Goal: Information Seeking & Learning: Learn about a topic

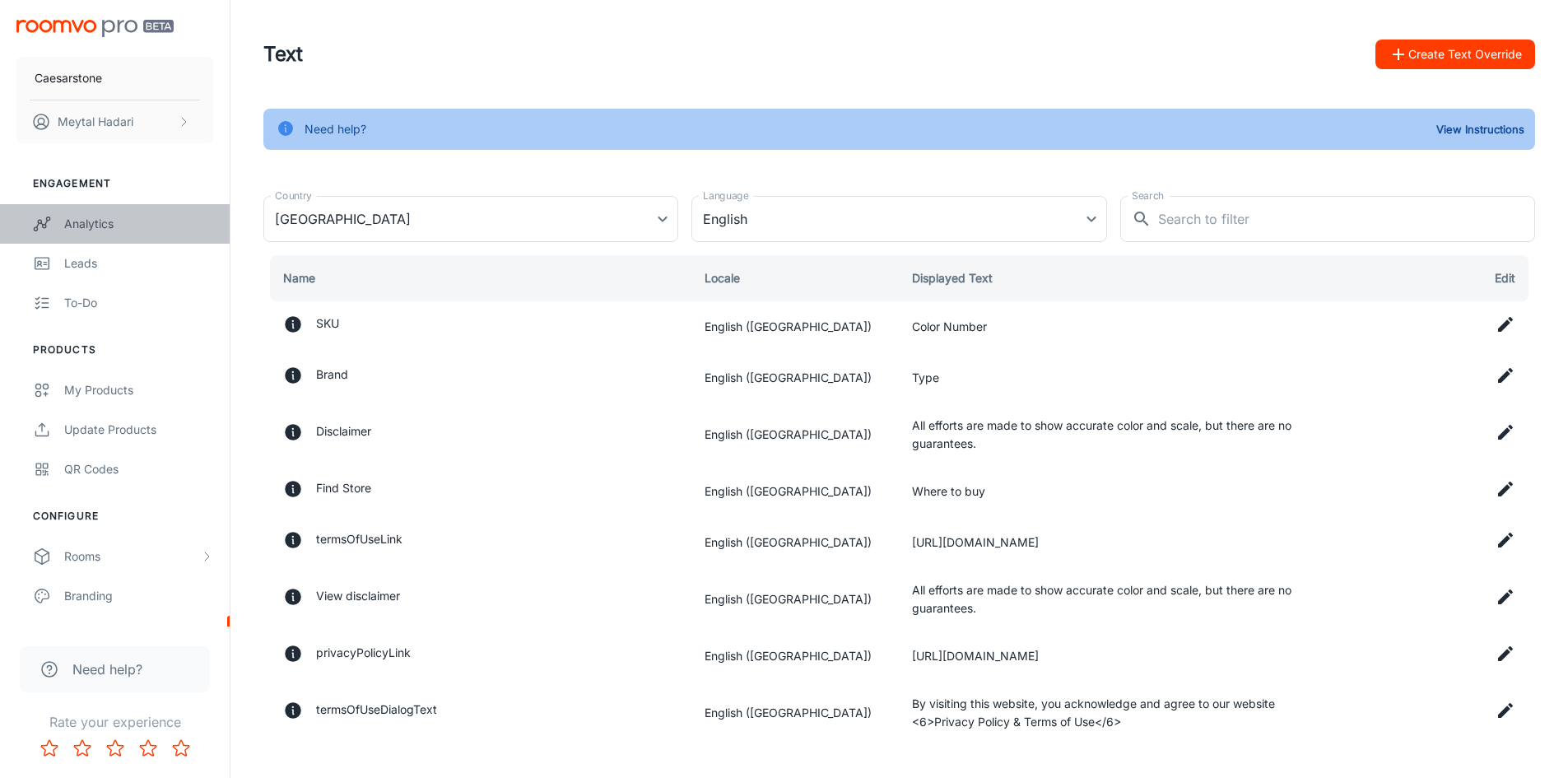
click at [88, 219] on div "Analytics" at bounding box center [139, 223] width 149 height 18
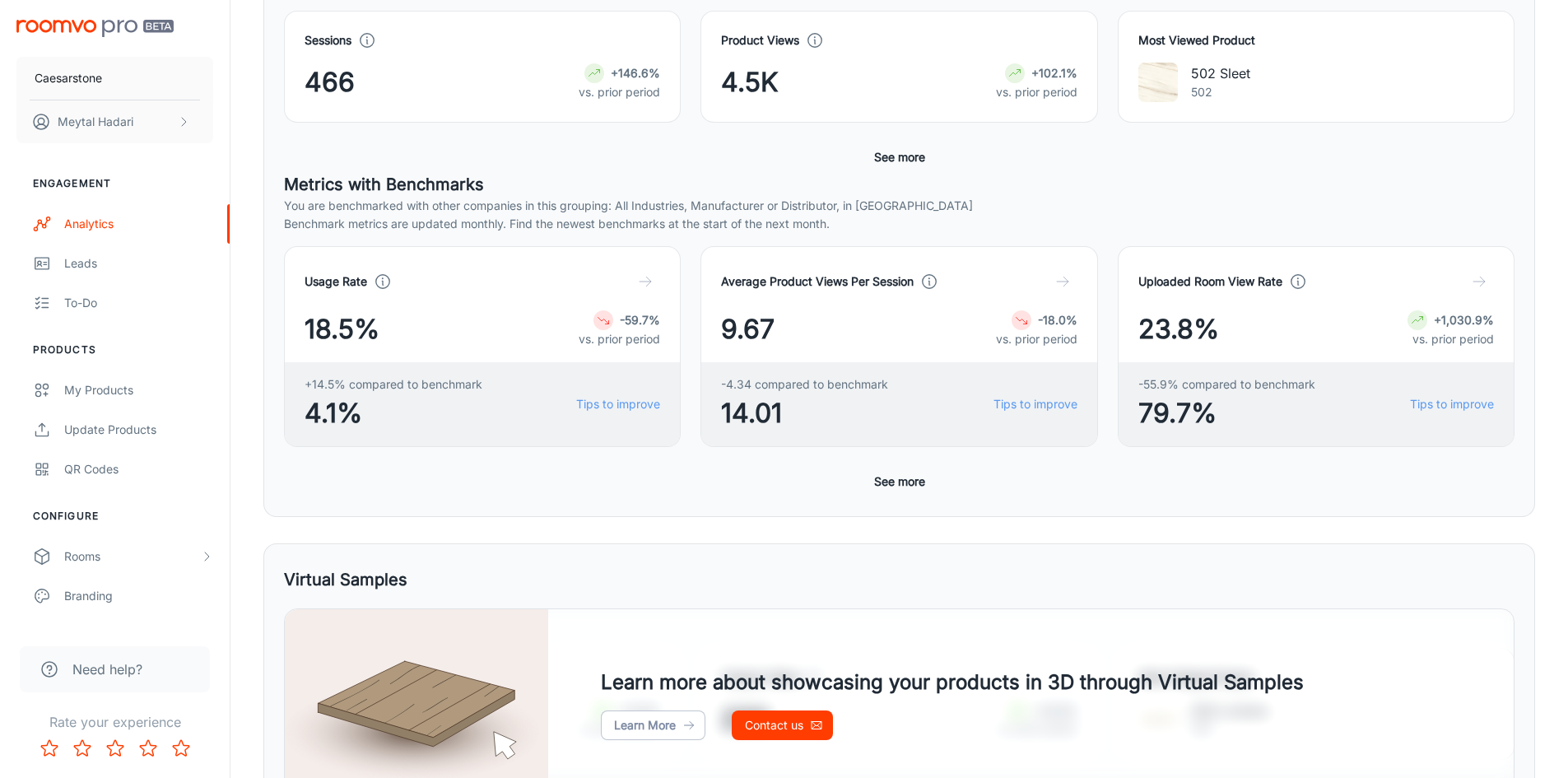
scroll to position [323, 0]
click at [914, 480] on button "See more" at bounding box center [899, 482] width 64 height 30
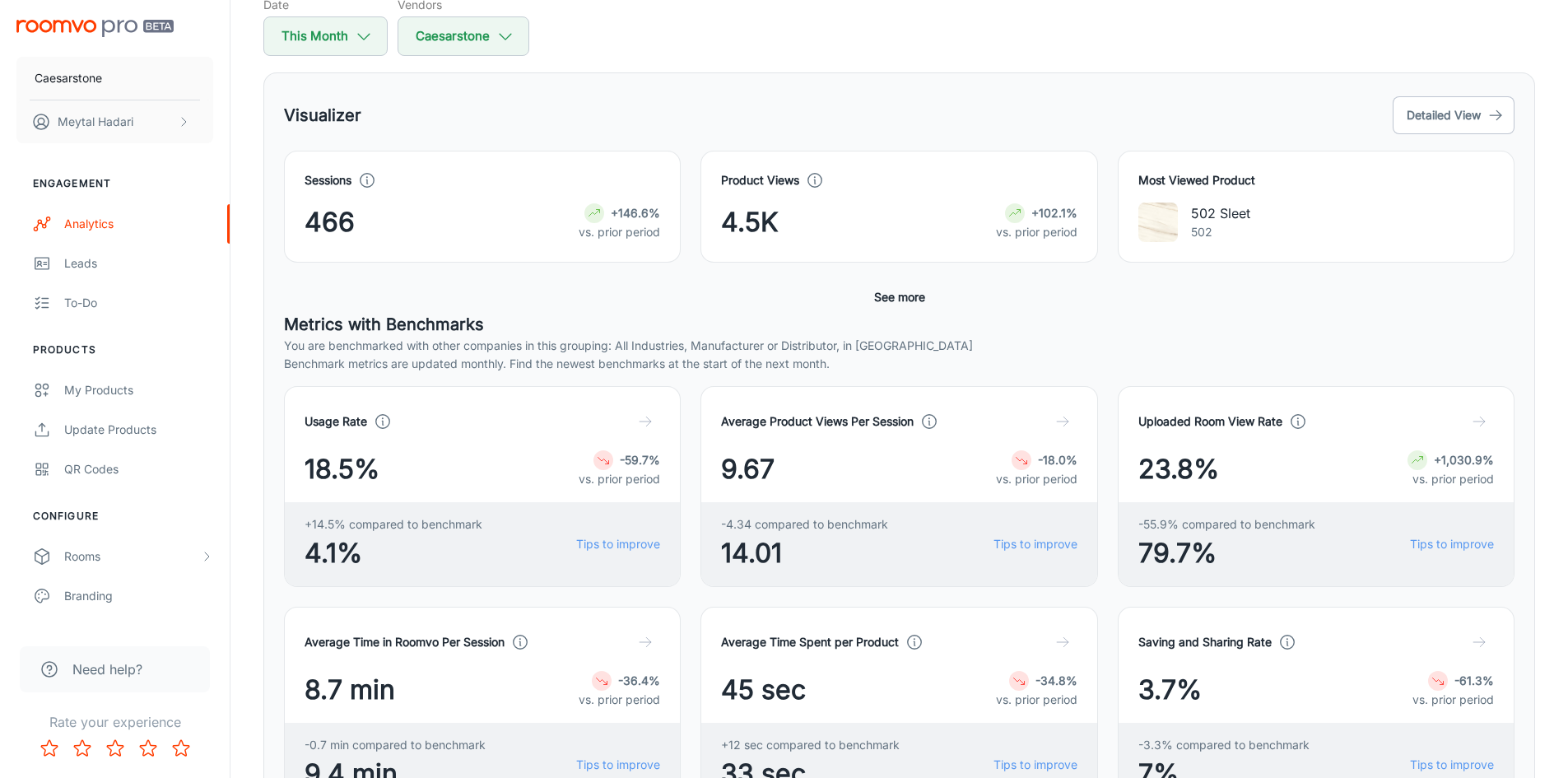
scroll to position [158, 0]
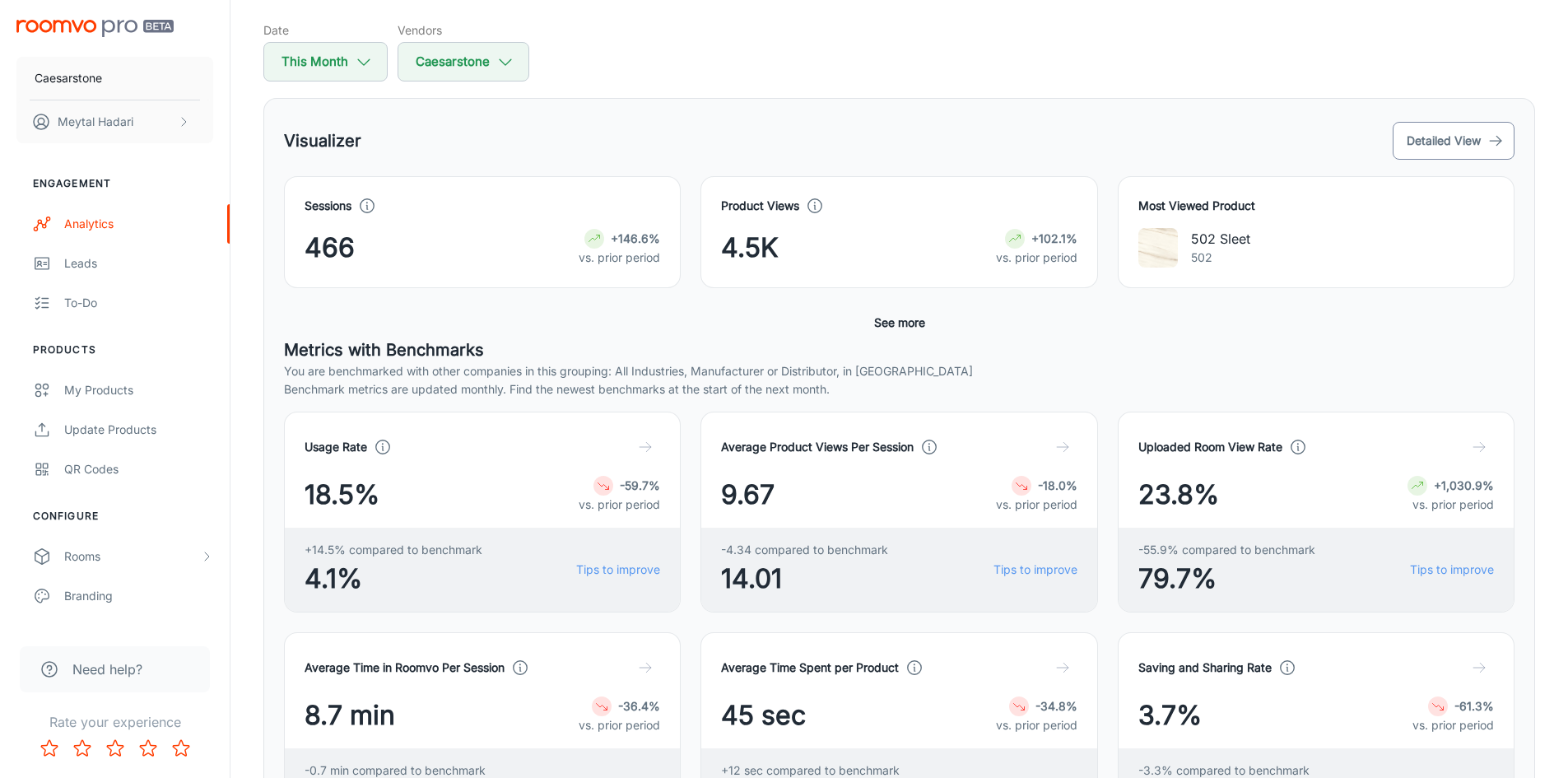
click at [1461, 148] on button "Detailed View" at bounding box center [1453, 141] width 122 height 38
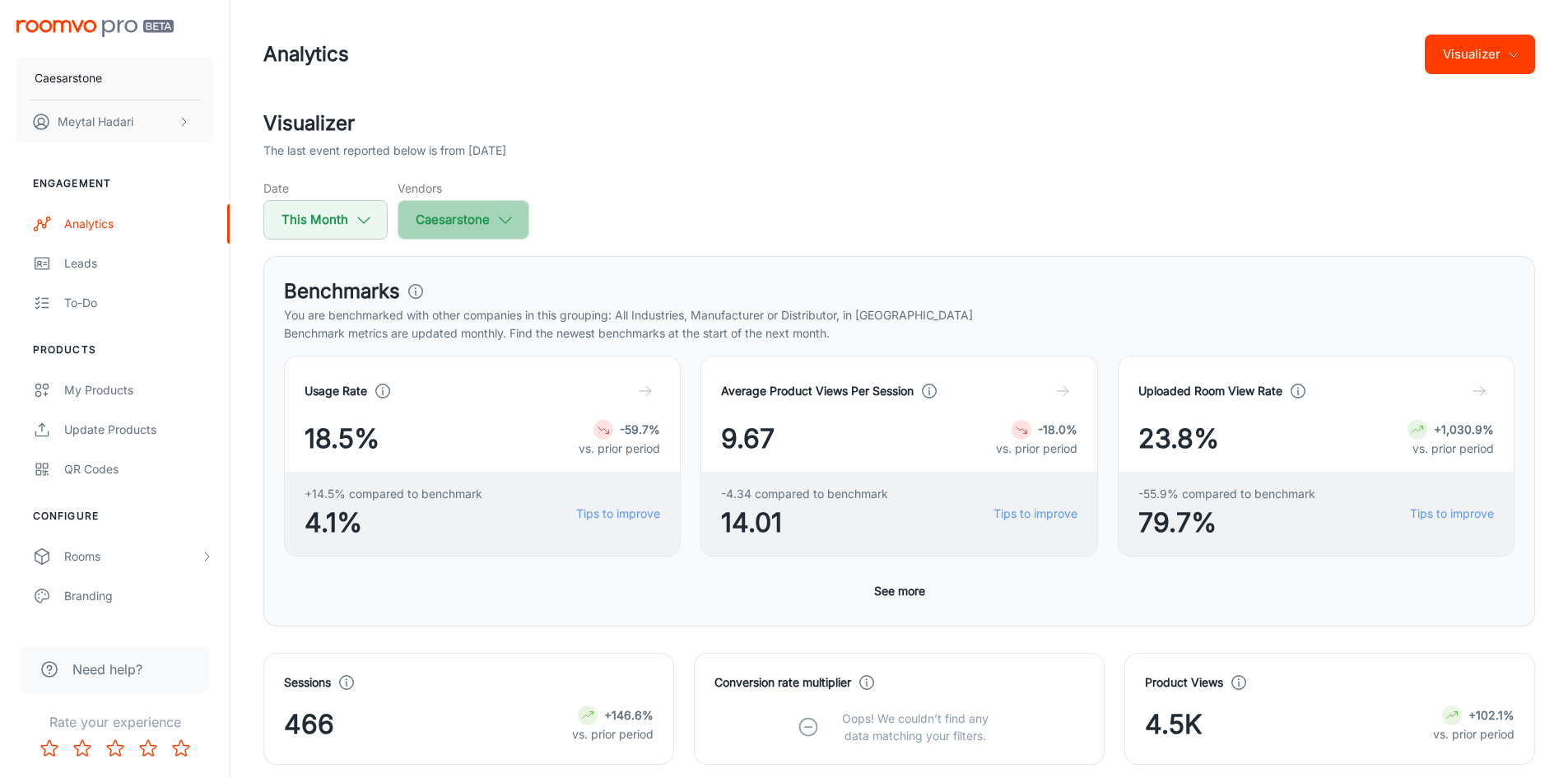
click at [513, 225] on button "Caesarstone" at bounding box center [463, 219] width 132 height 39
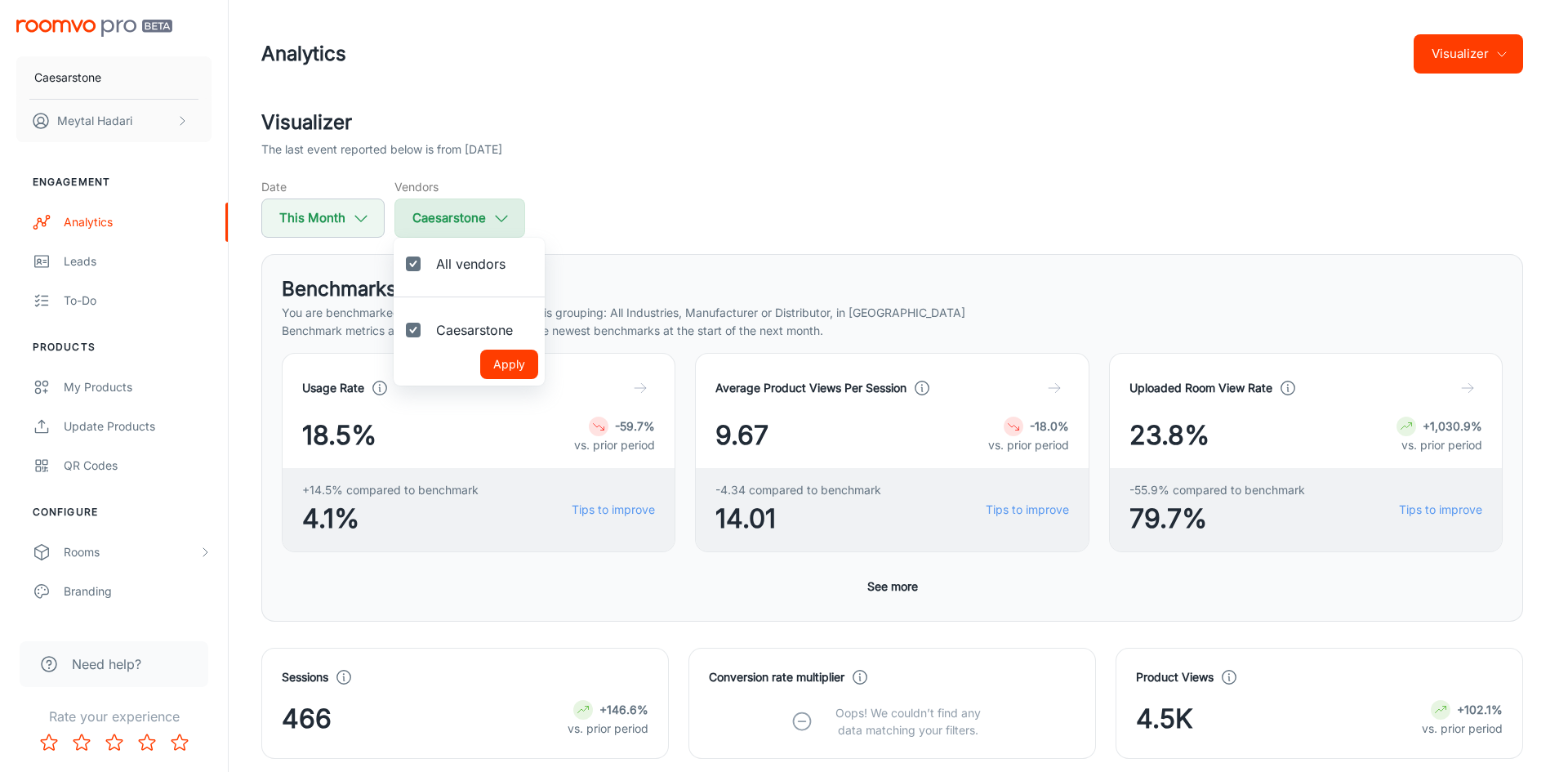
click at [509, 223] on div at bounding box center [784, 386] width 1568 height 772
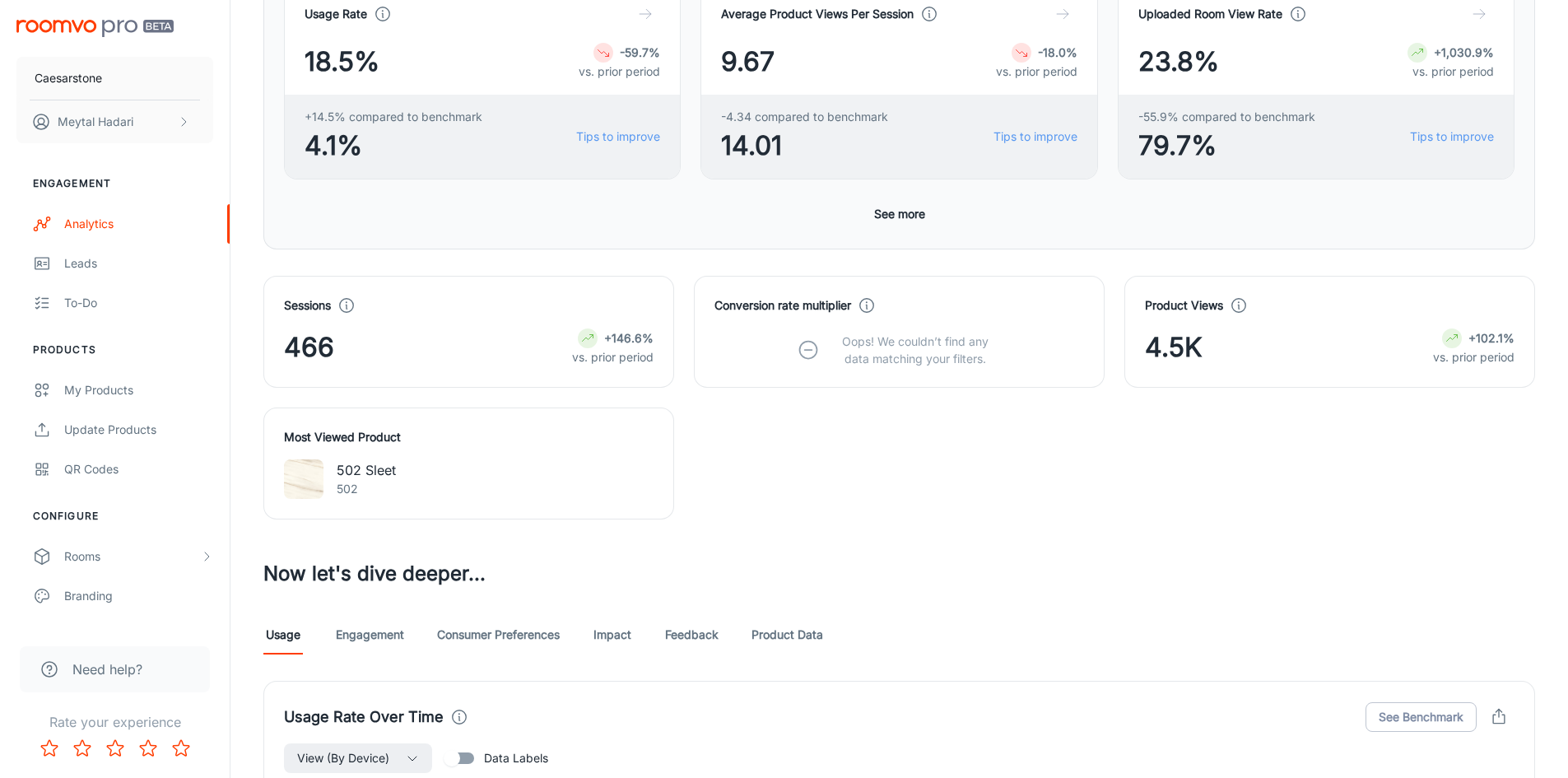
scroll to position [412, 0]
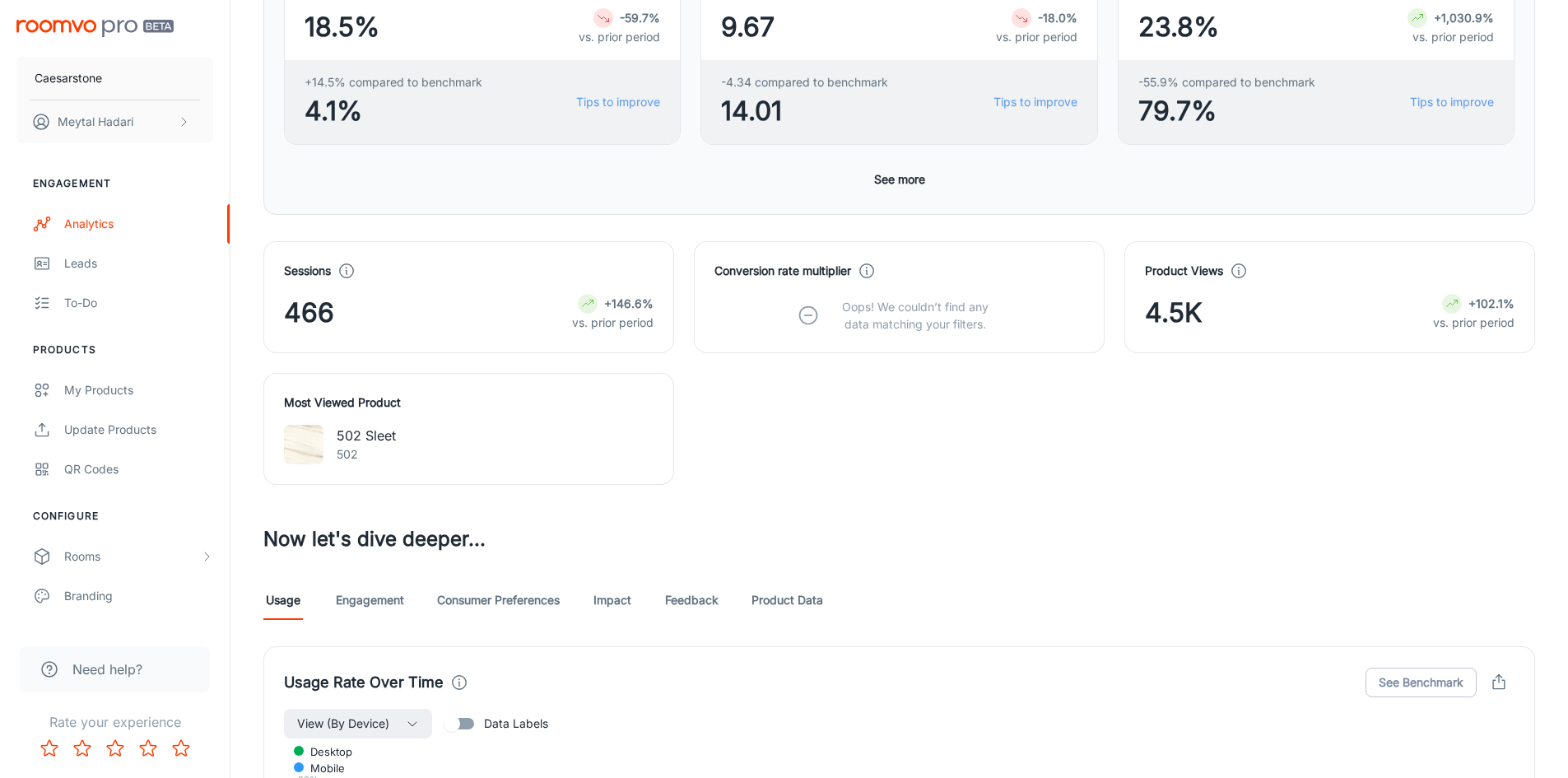
click at [897, 179] on button "See more" at bounding box center [899, 179] width 64 height 30
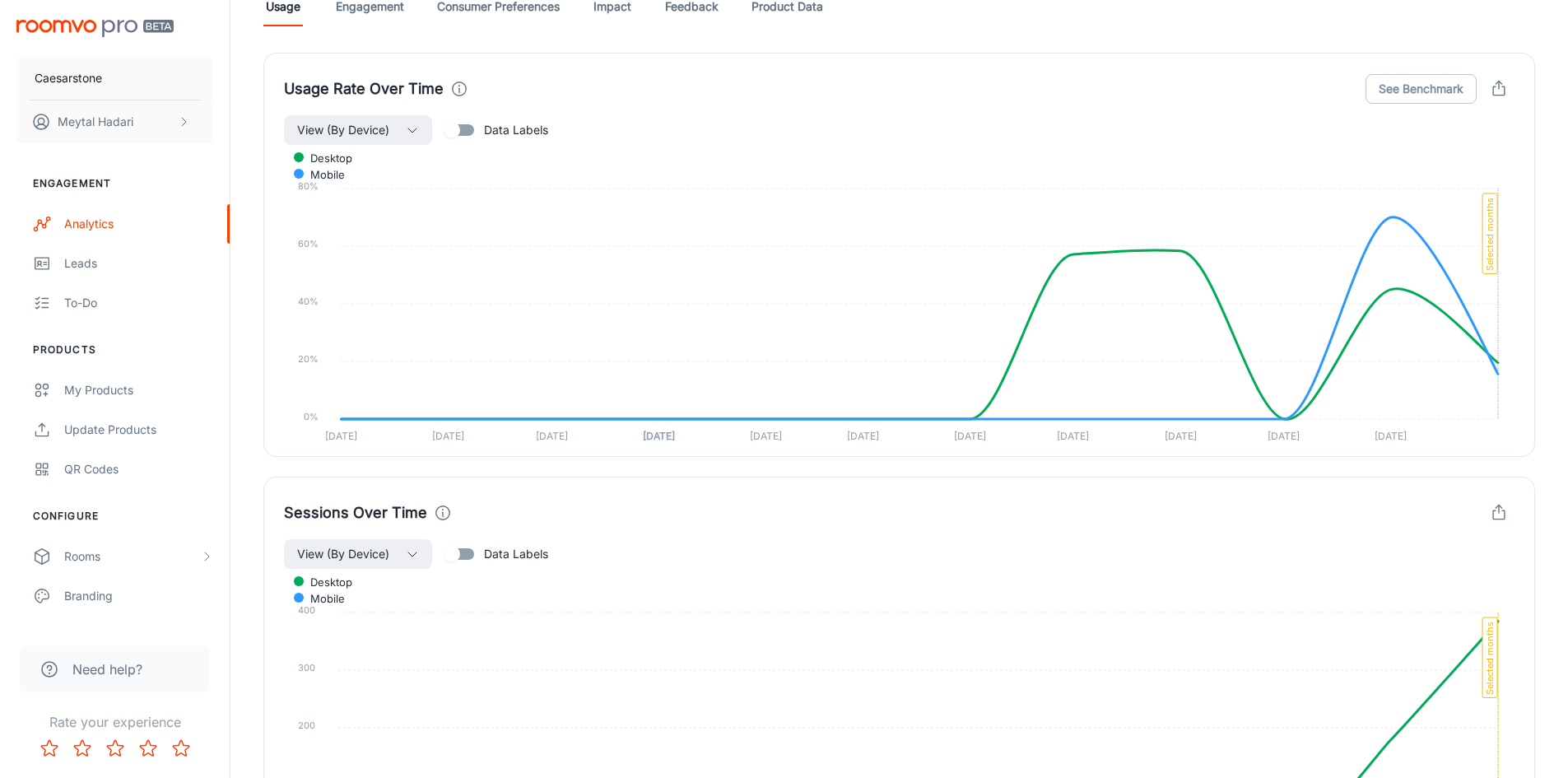
scroll to position [1152, 0]
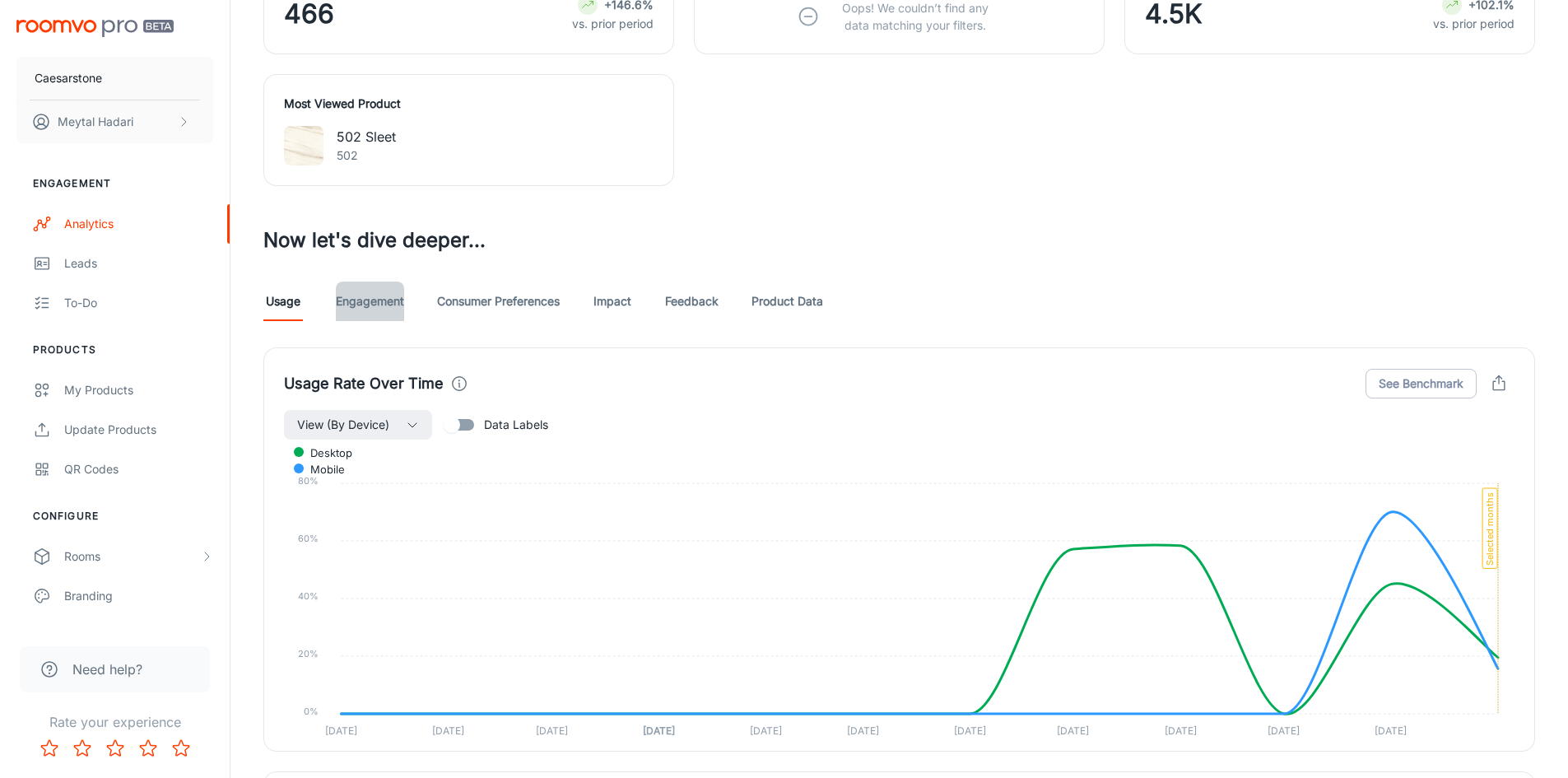
click at [366, 301] on link "Engagement" at bounding box center [370, 301] width 68 height 39
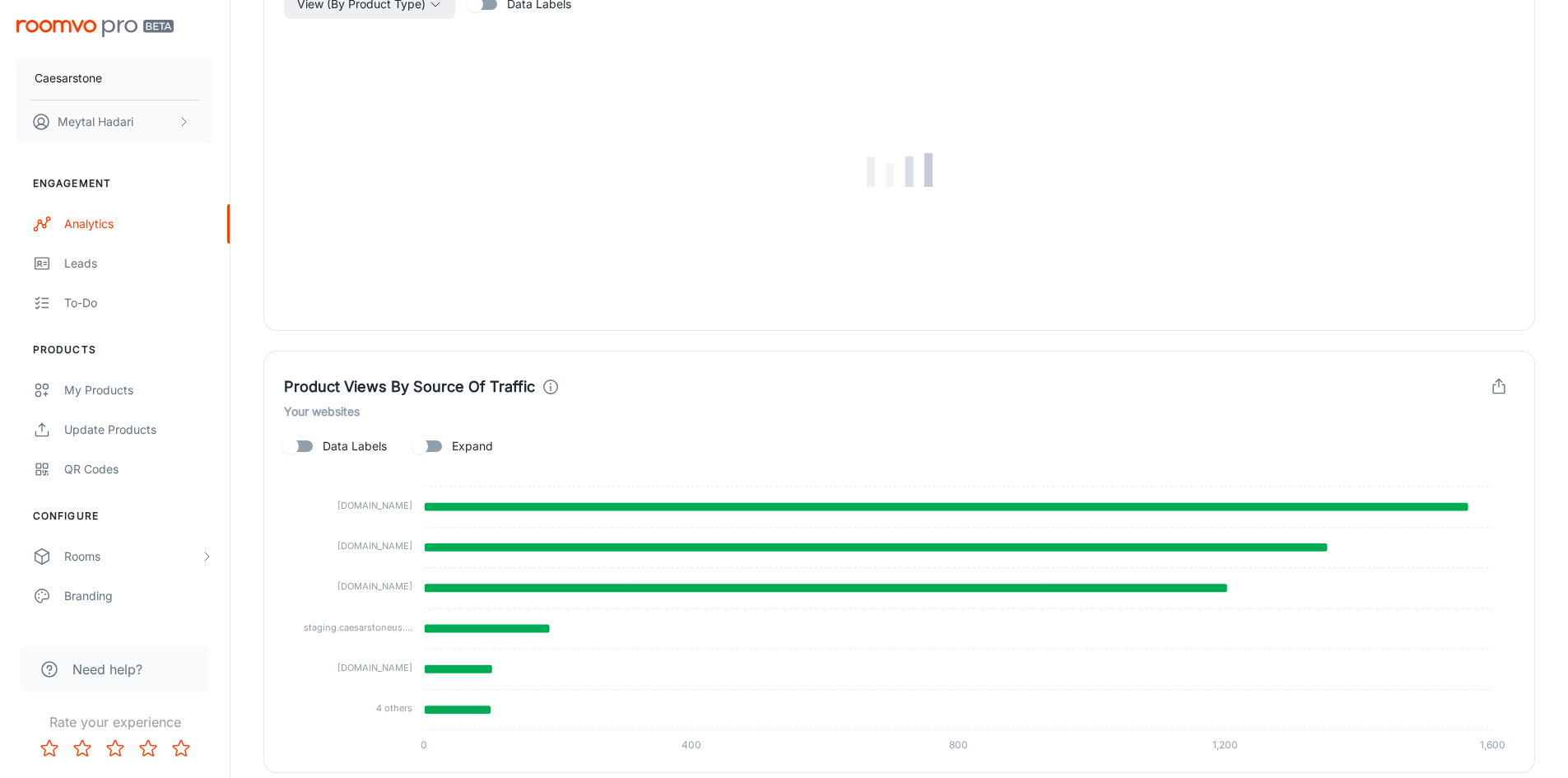
scroll to position [1235, 0]
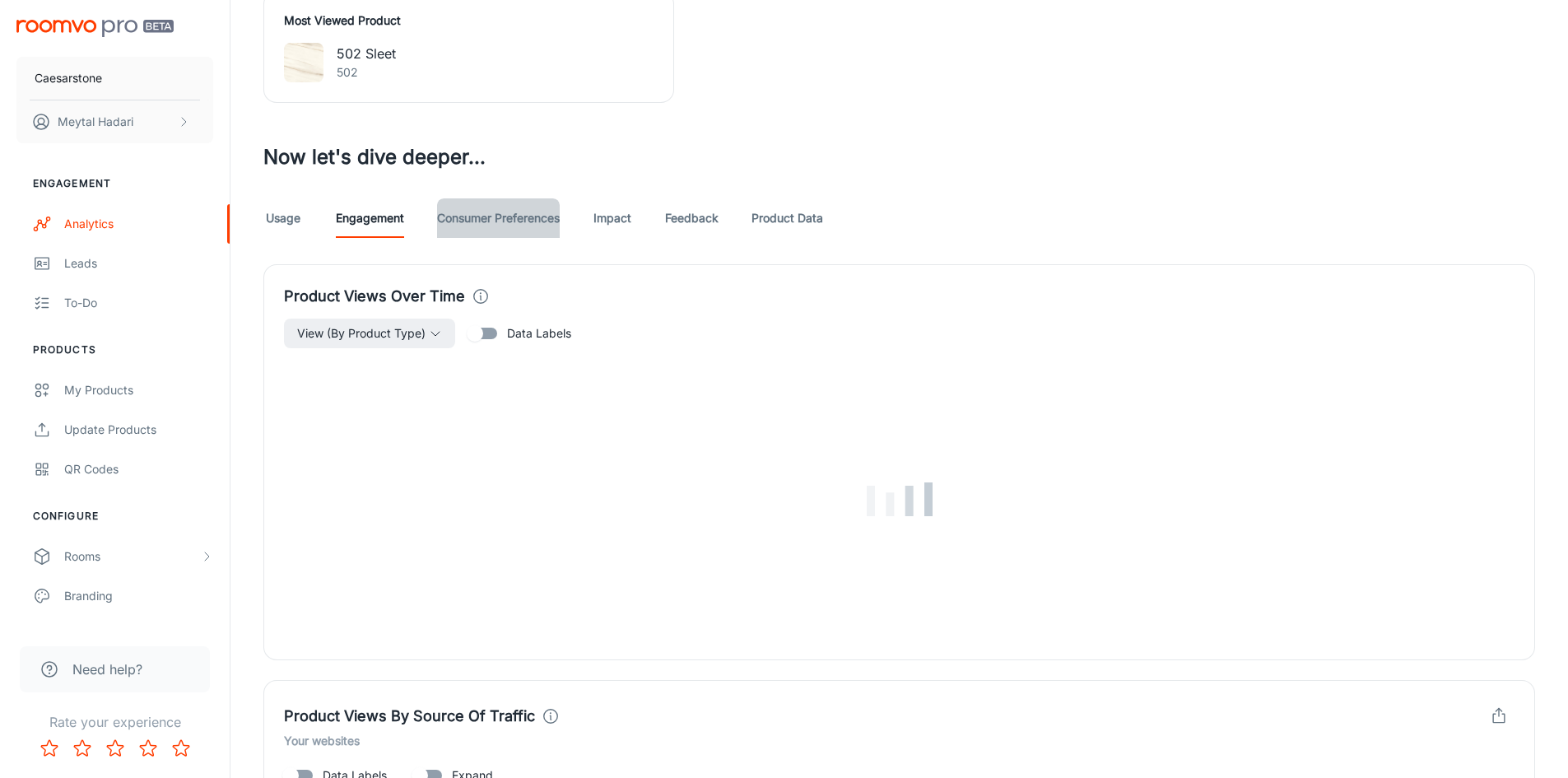
click at [532, 216] on link "Consumer Preferences" at bounding box center [497, 218] width 123 height 39
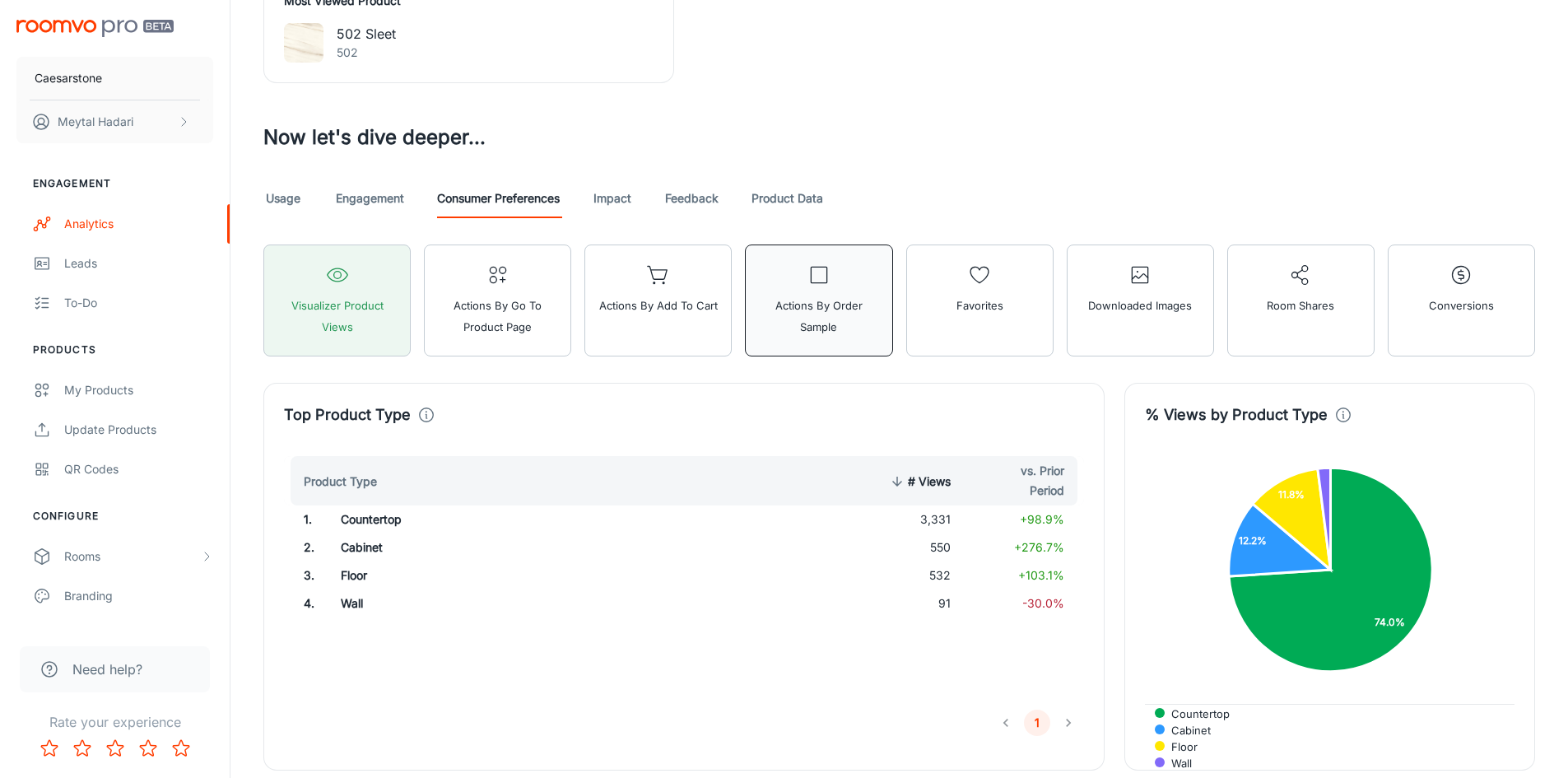
scroll to position [1007, 0]
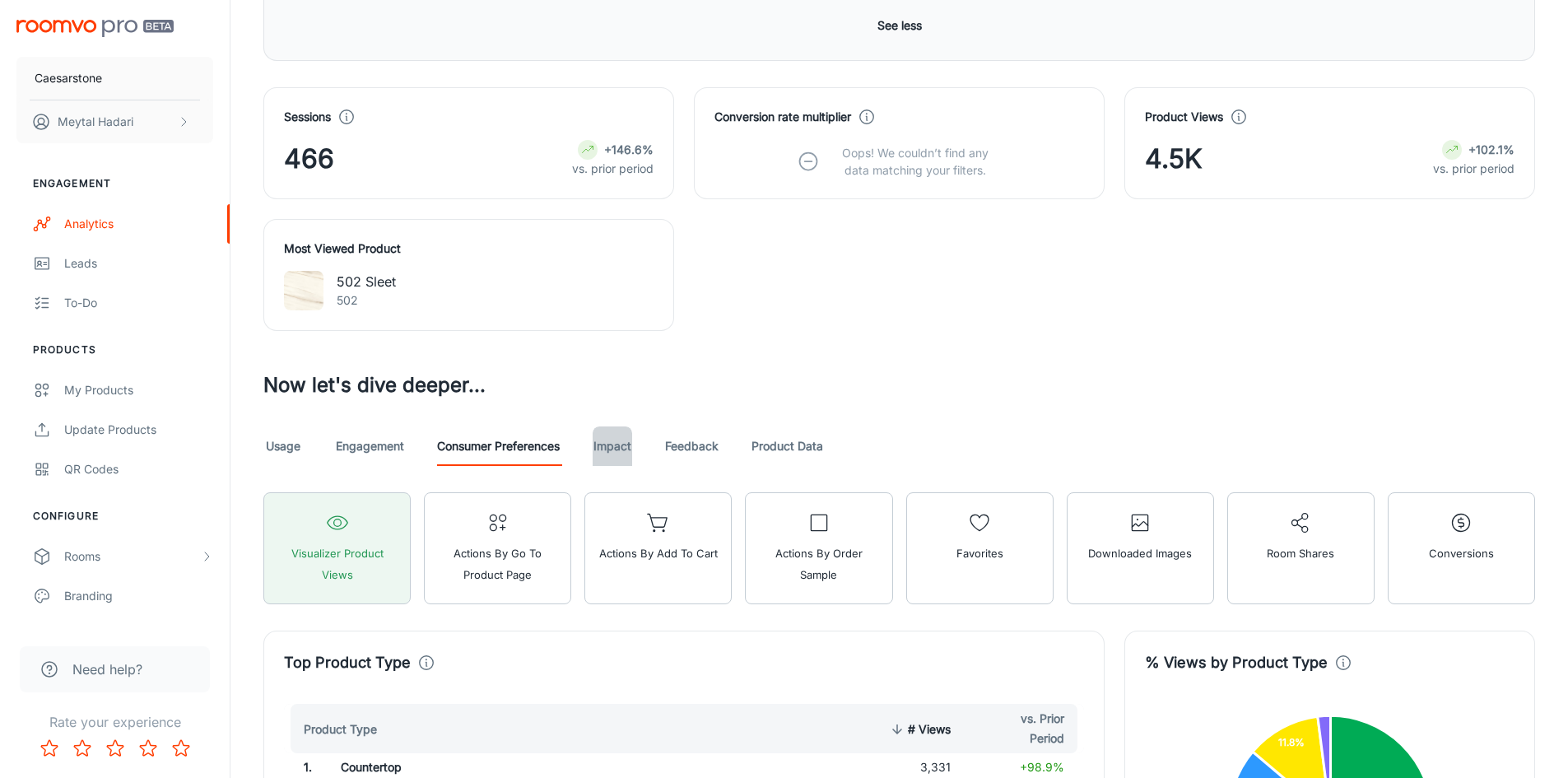
click at [609, 448] on link "Impact" at bounding box center [612, 447] width 39 height 39
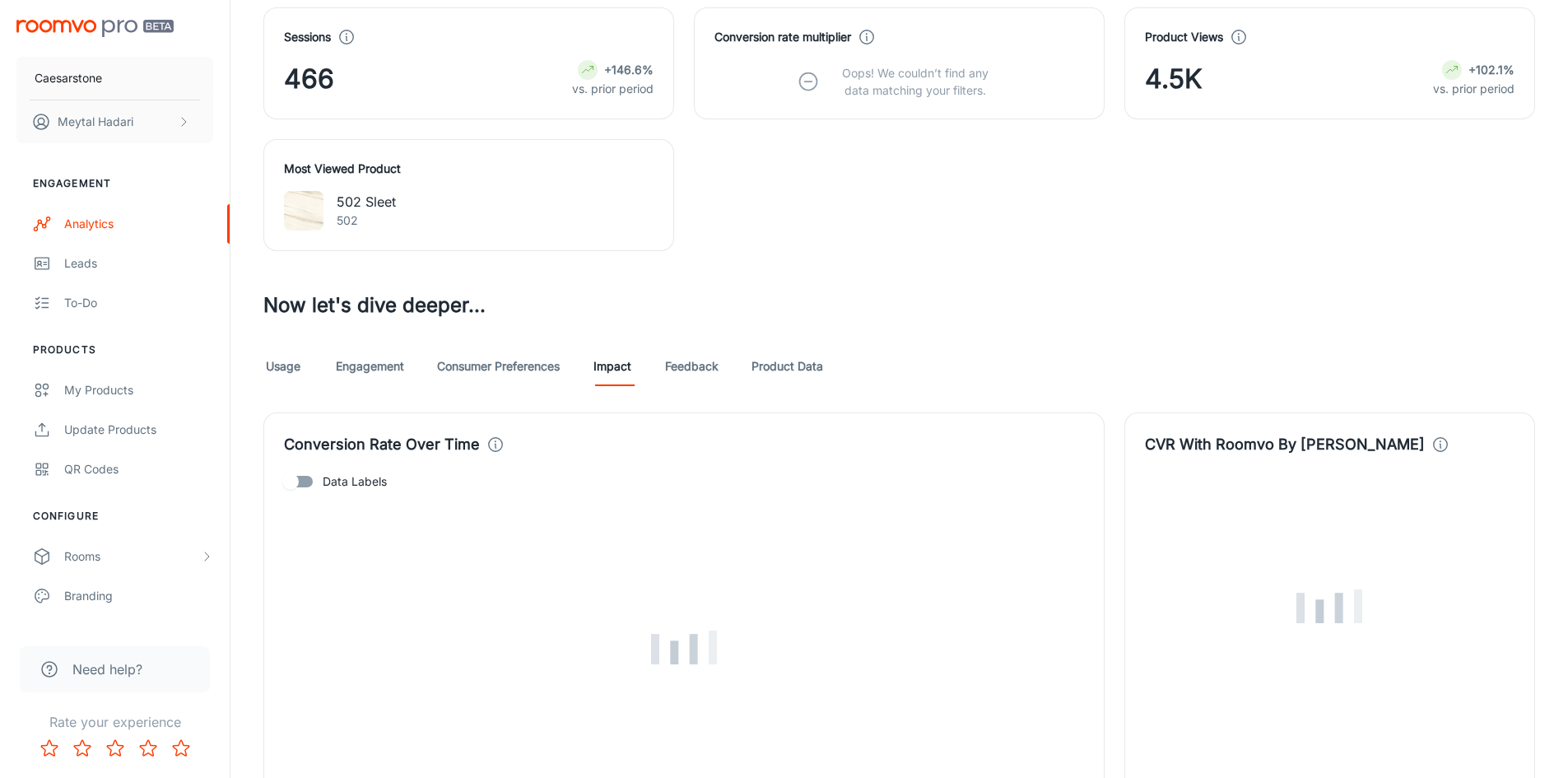
scroll to position [1400, 0]
